Goal: Information Seeking & Learning: Learn about a topic

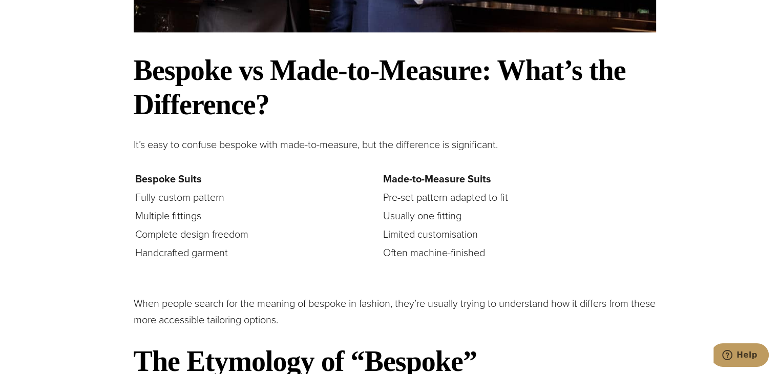
scroll to position [1281, 0]
